Goal: Information Seeking & Learning: Stay updated

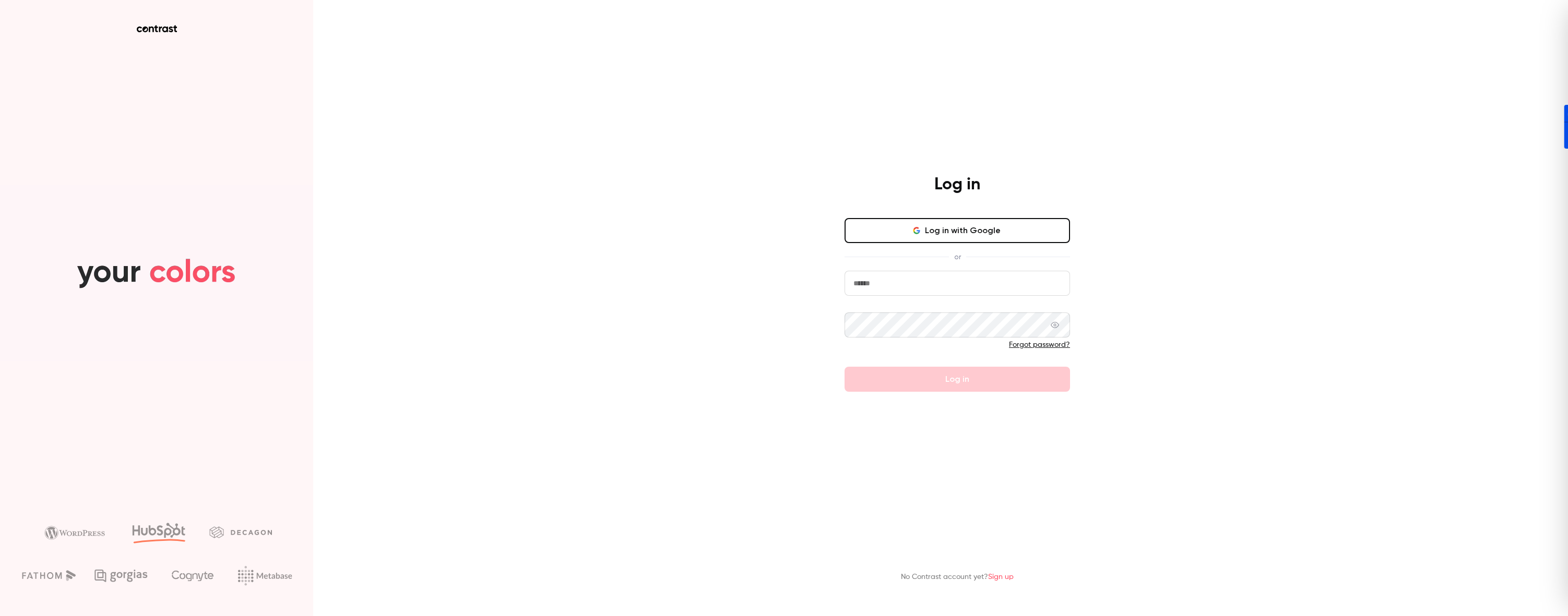
type input "**********"
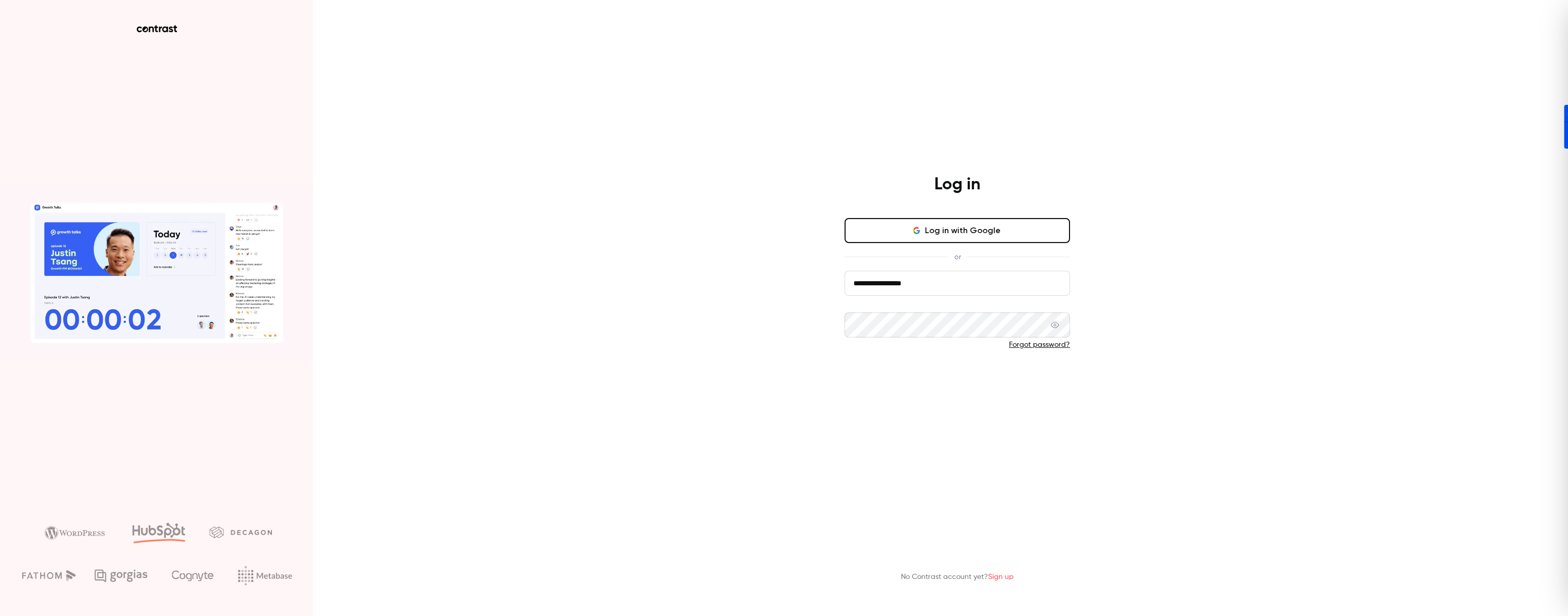
click at [924, 379] on button "Log in" at bounding box center [957, 379] width 226 height 25
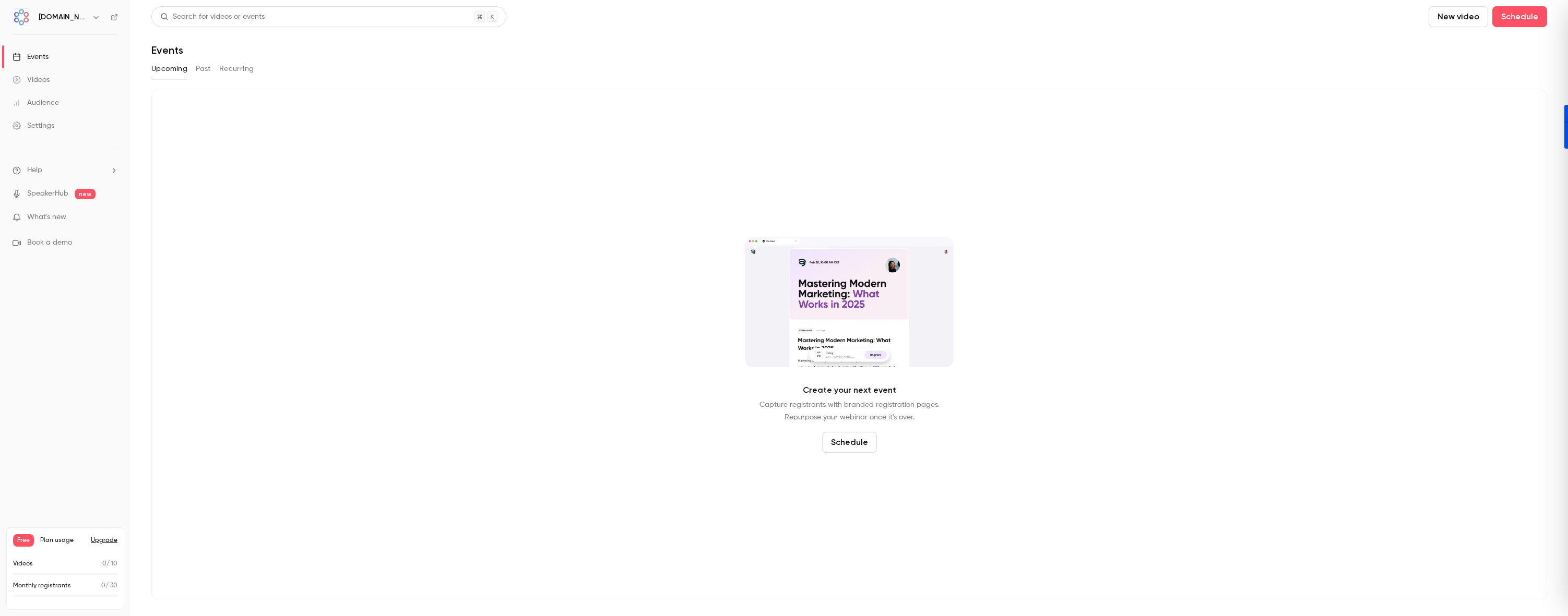
click at [82, 218] on p "What's new" at bounding box center [57, 217] width 89 height 11
click at [502, 382] on div at bounding box center [784, 308] width 1568 height 616
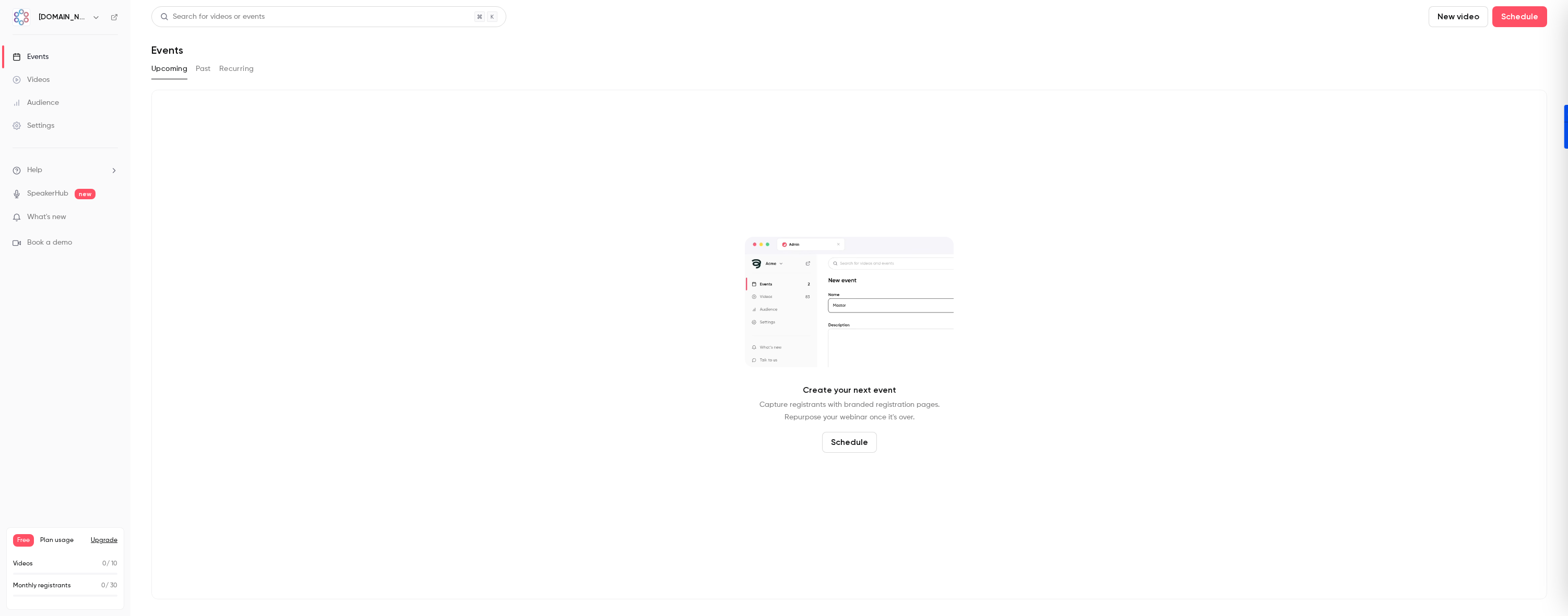
click at [422, 204] on div "Create your next event Capture registrants with branded registration pages. Rep…" at bounding box center [849, 344] width 1396 height 510
click at [92, 19] on icon "button" at bounding box center [96, 17] width 8 height 8
click at [58, 123] on div "New channel" at bounding box center [98, 125] width 119 height 10
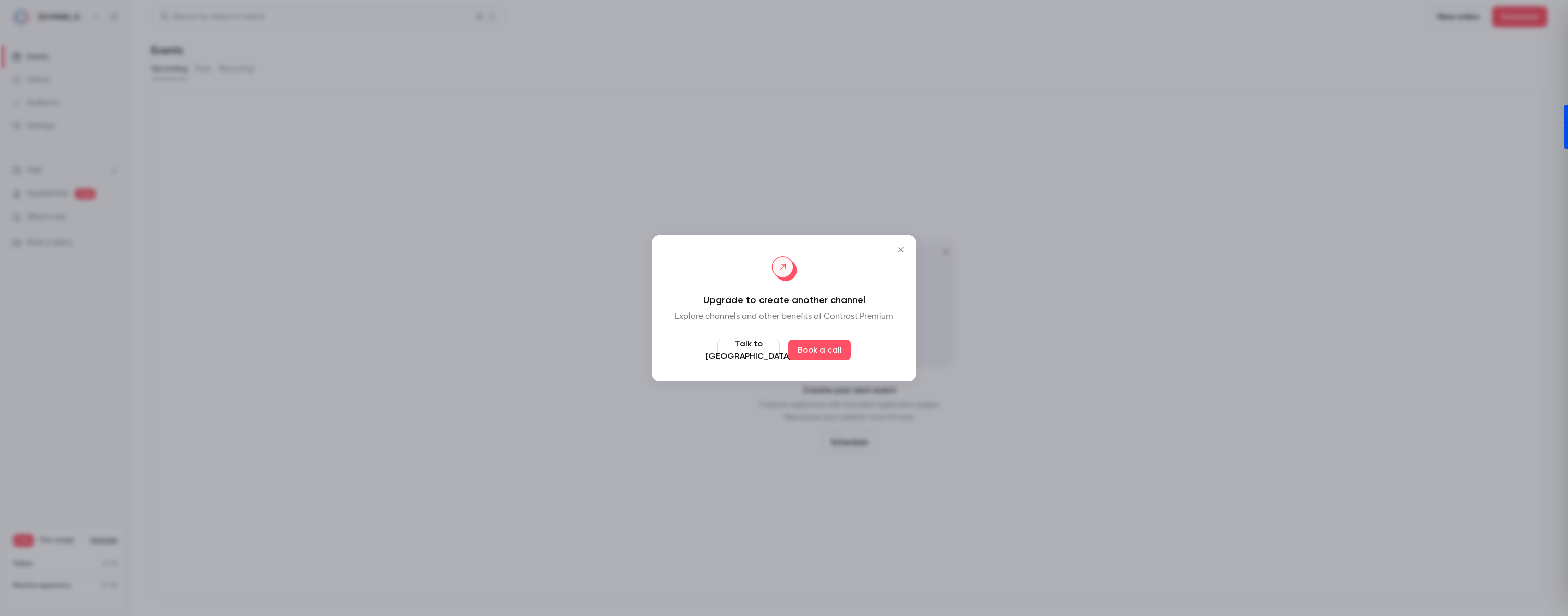
click at [906, 248] on icon "Close" at bounding box center [901, 249] width 13 height 8
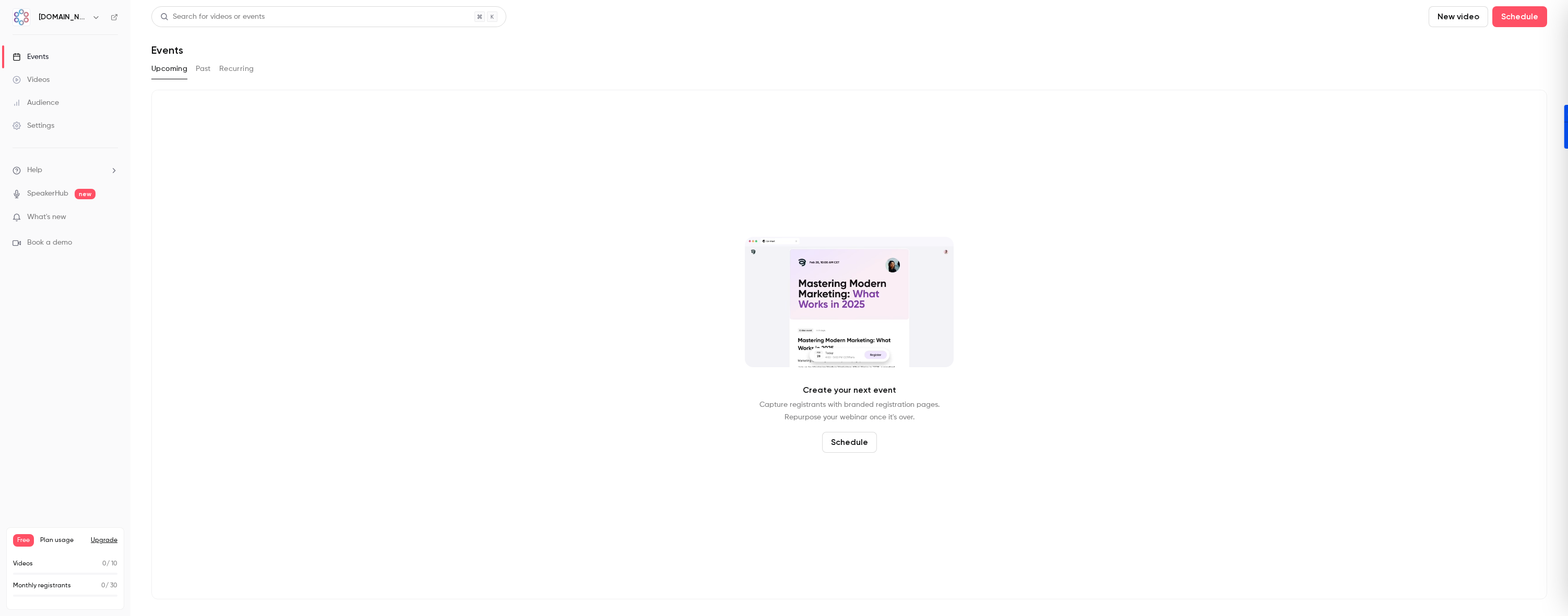
click at [250, 229] on div "Create your next event Capture registrants with branded registration pages. Rep…" at bounding box center [849, 344] width 1396 height 510
